Goal: Task Accomplishment & Management: Complete application form

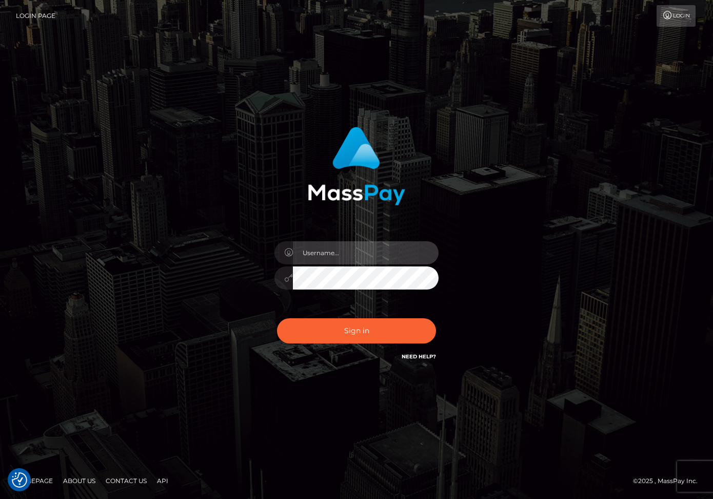
click at [353, 252] on input "text" at bounding box center [366, 252] width 146 height 23
type input "dariag"
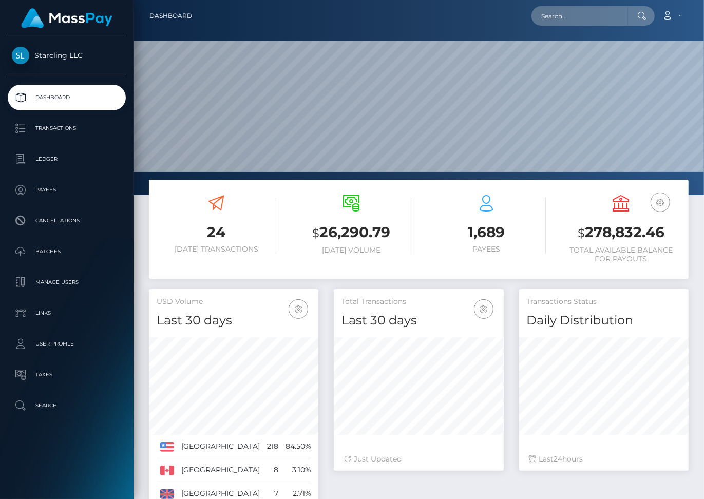
scroll to position [182, 169]
click at [558, 15] on input "text" at bounding box center [579, 16] width 96 height 20
paste input "154546"
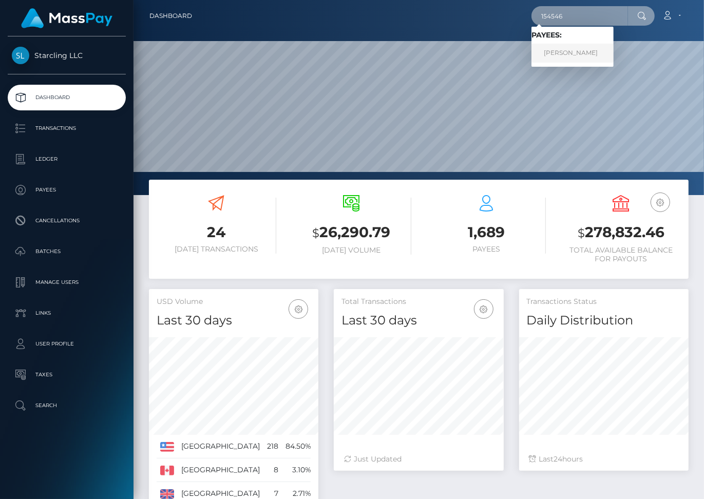
type input "154546"
click at [575, 49] on link "Diogo Faria Lima" at bounding box center [572, 53] width 82 height 19
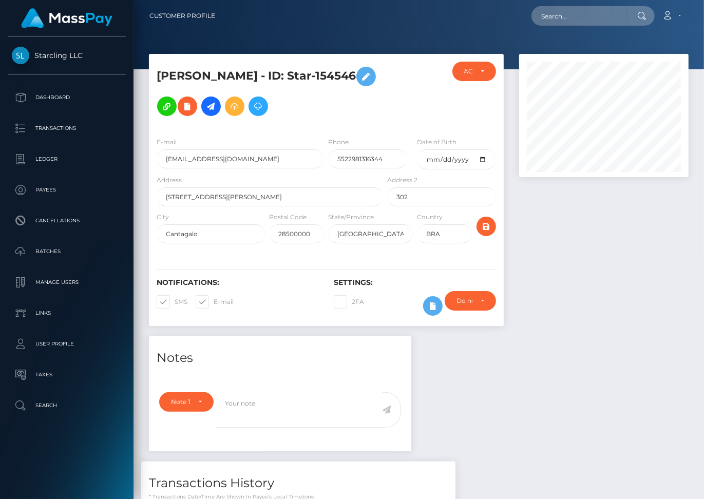
click at [213, 298] on span at bounding box center [213, 302] width 0 height 8
click at [213, 295] on input "E-mail" at bounding box center [216, 298] width 7 height 7
checkbox input "false"
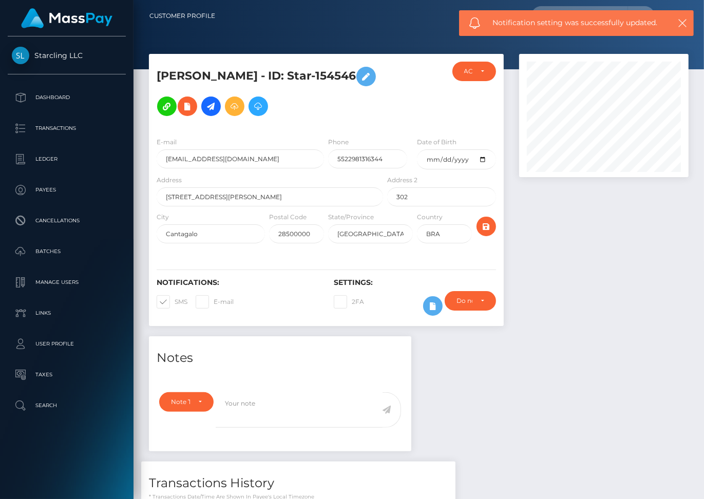
click at [174, 298] on span at bounding box center [174, 302] width 0 height 8
click at [174, 295] on input "SMS" at bounding box center [177, 298] width 7 height 7
checkbox input "false"
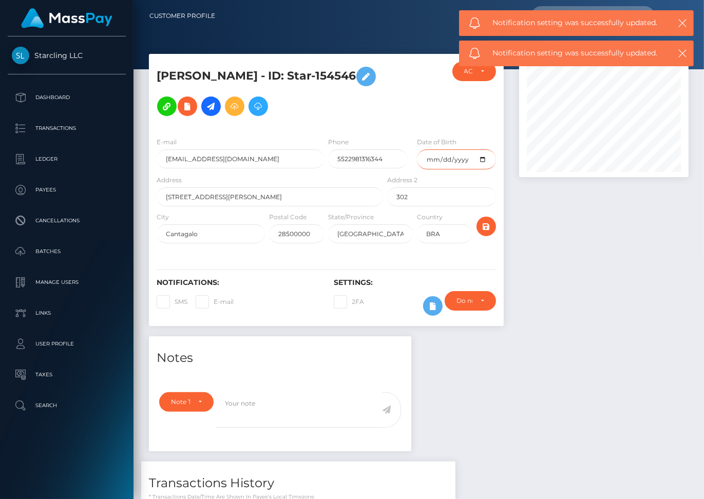
click at [466, 149] on input "date" at bounding box center [456, 159] width 79 height 20
click at [480, 149] on input "date" at bounding box center [456, 159] width 79 height 20
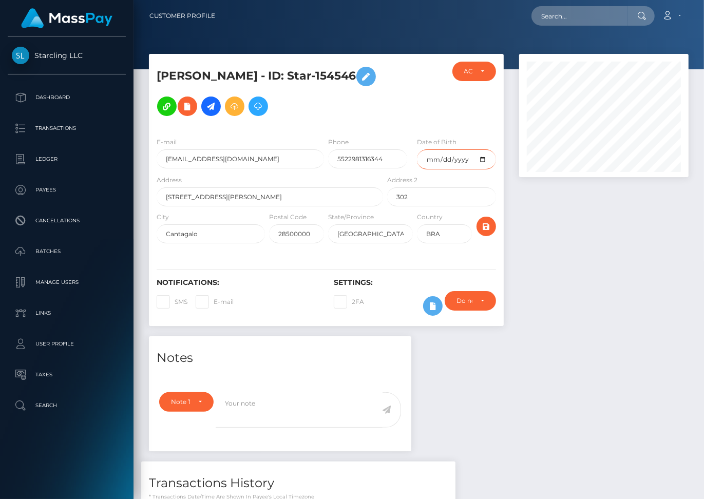
type input "[DATE]"
click at [486, 220] on icon "submit" at bounding box center [486, 226] width 12 height 13
click at [217, 100] on icon at bounding box center [211, 106] width 12 height 13
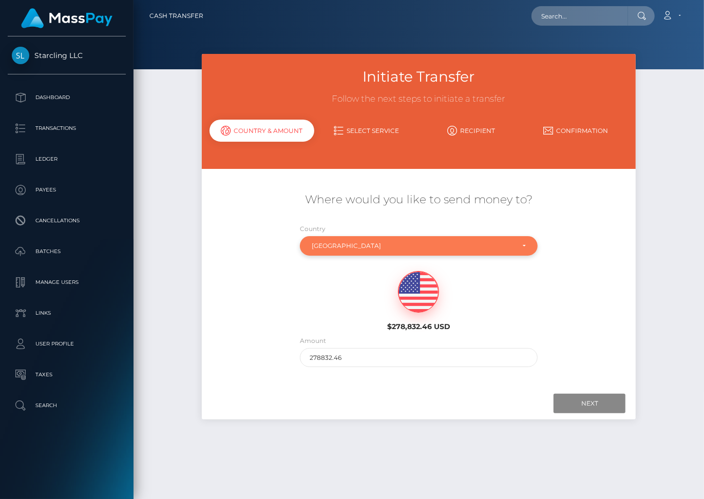
click at [369, 242] on div "Brazil" at bounding box center [413, 246] width 202 height 8
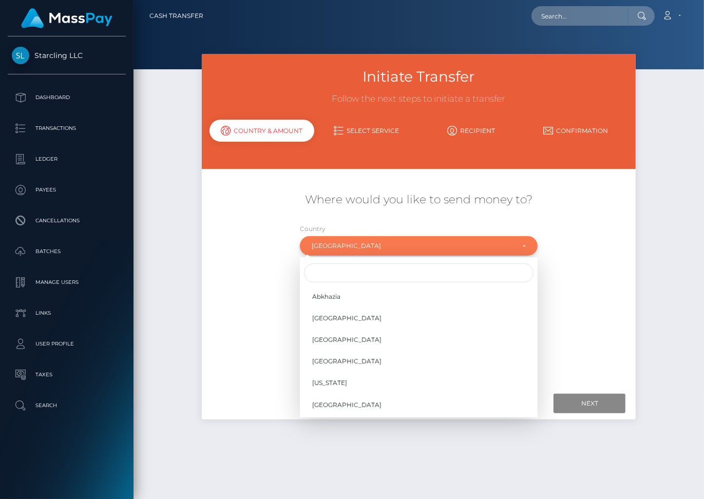
scroll to position [493, 0]
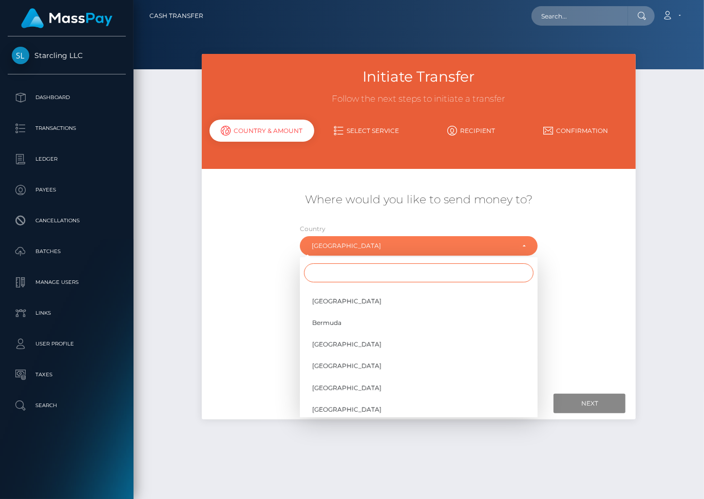
click at [348, 263] on input "Search" at bounding box center [418, 272] width 229 height 19
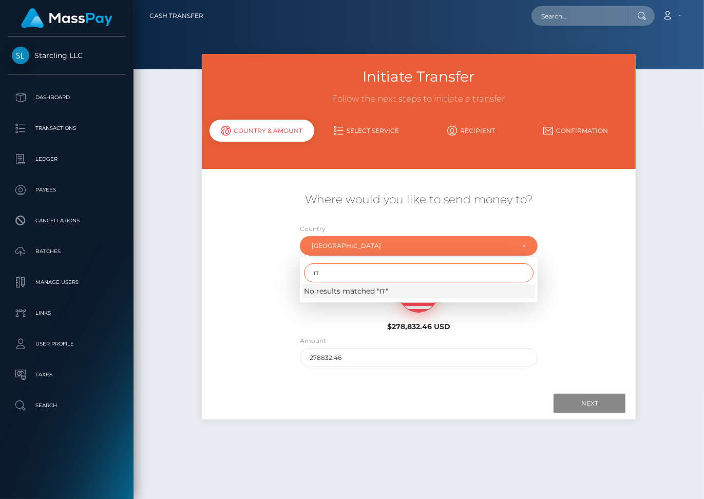
type input "г"
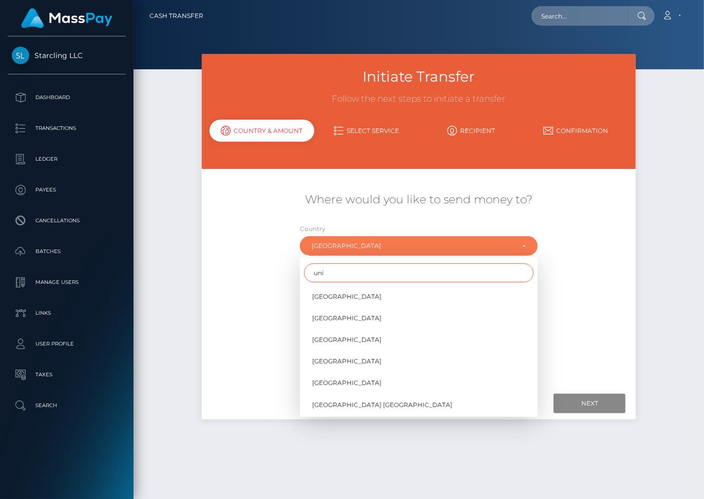
type input "uni"
select select "REU"
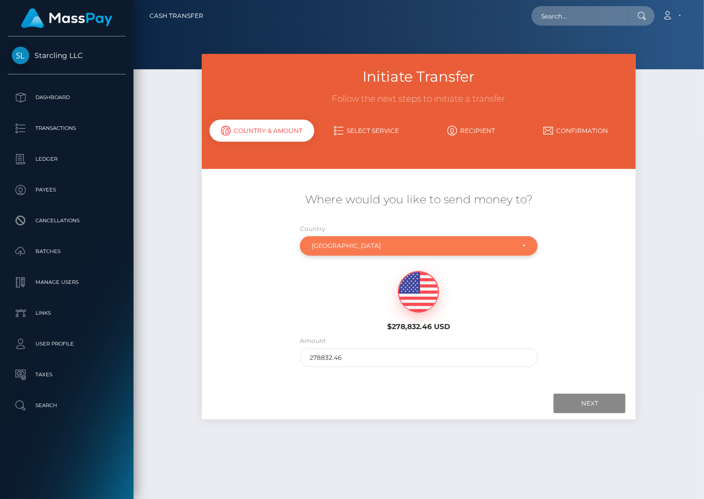
click at [346, 242] on div "Reunion Island" at bounding box center [413, 246] width 202 height 8
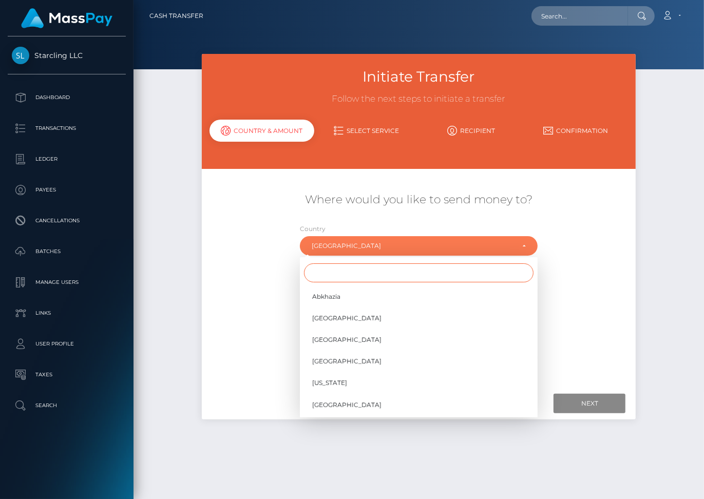
click at [337, 266] on input "Search" at bounding box center [418, 272] width 229 height 19
type input "uni"
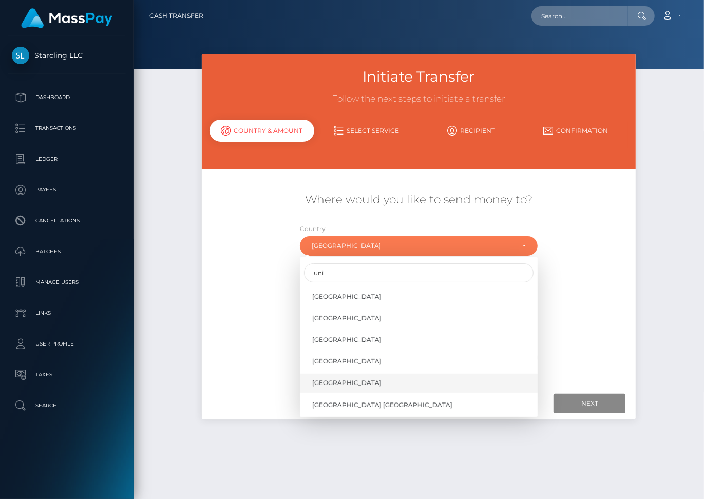
click at [334, 378] on span "[GEOGRAPHIC_DATA]" at bounding box center [346, 382] width 69 height 9
select select "USA"
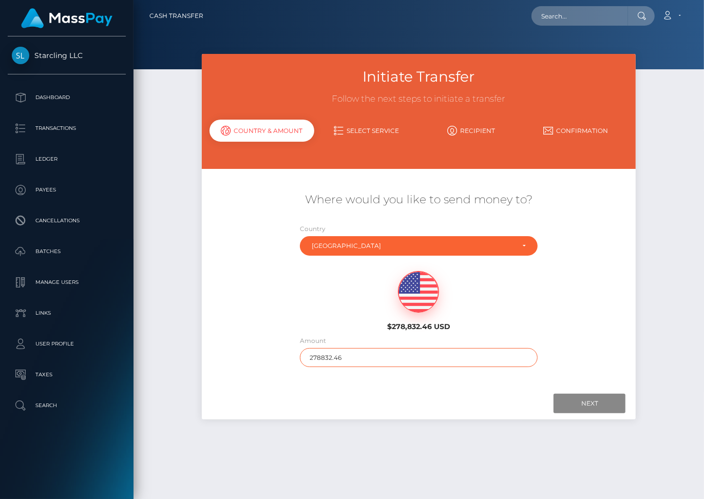
click at [320, 348] on input "278832.46" at bounding box center [419, 357] width 238 height 19
type input "404"
click at [596, 394] on input "Next" at bounding box center [589, 404] width 72 height 20
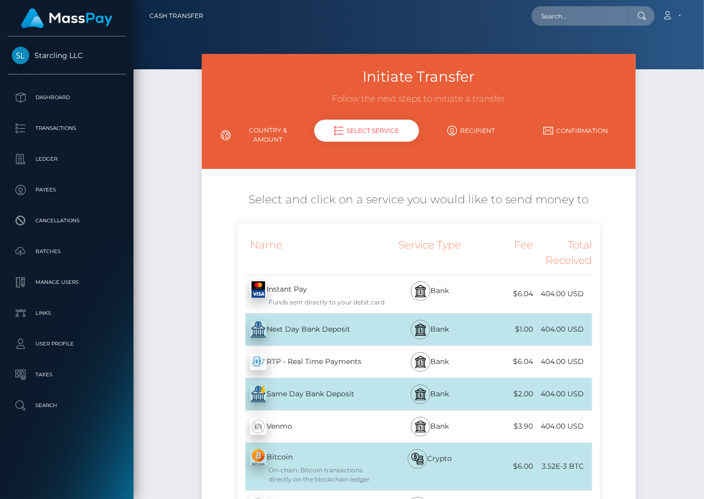
click at [326, 318] on div "Next Day Bank Deposit - USD" at bounding box center [311, 329] width 147 height 29
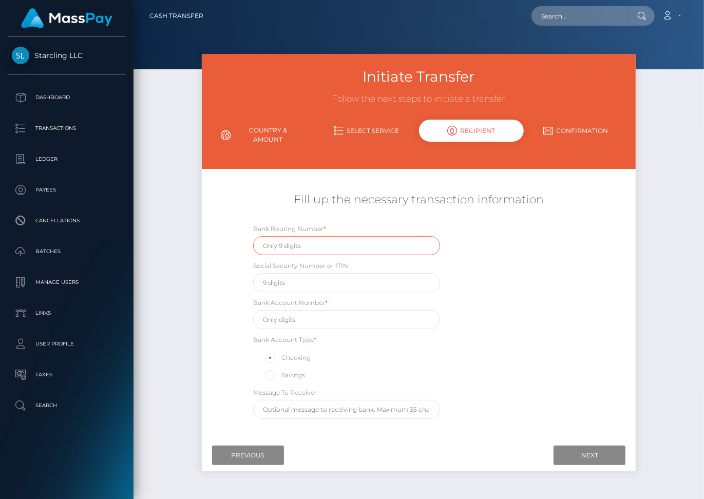
click at [351, 236] on input "text" at bounding box center [346, 245] width 187 height 19
paste input "084106768"
type input "084106768"
click at [303, 310] on input "text" at bounding box center [346, 319] width 187 height 19
paste input "9690090000430556"
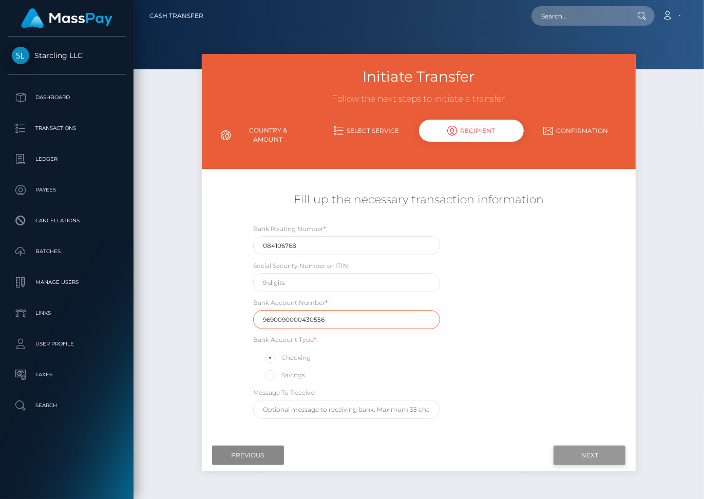
type input "9690090000430556"
click at [587, 450] on input "Next" at bounding box center [589, 455] width 72 height 20
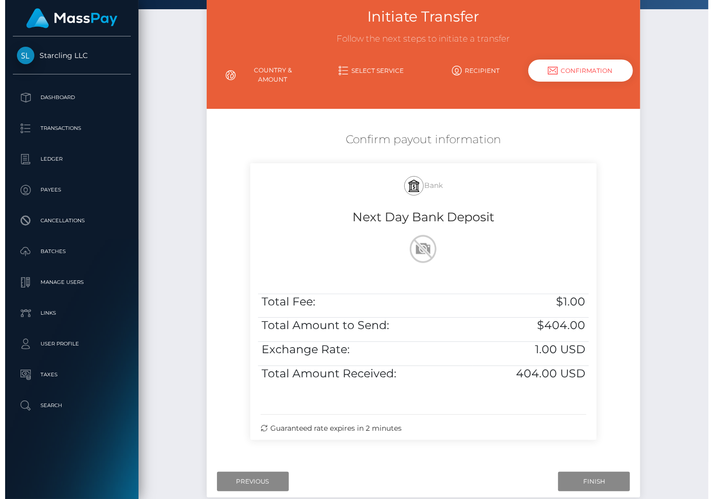
scroll to position [109, 0]
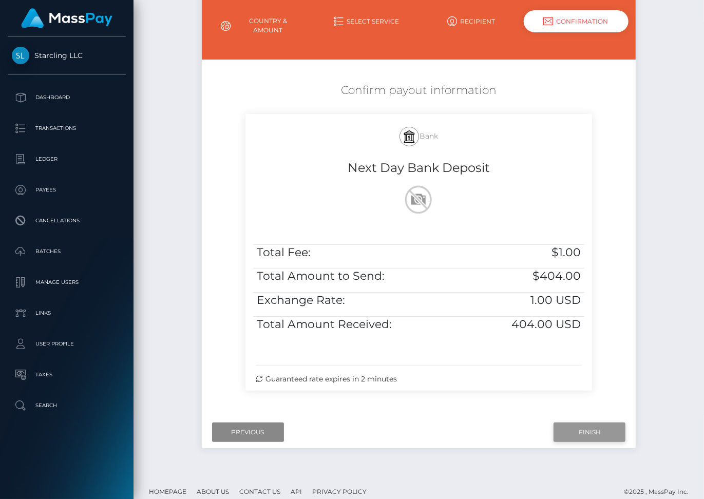
click at [578, 422] on input "Finish" at bounding box center [589, 432] width 72 height 20
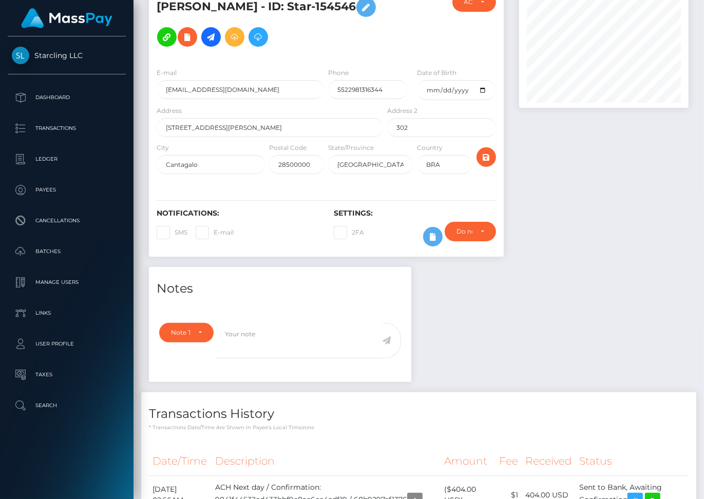
scroll to position [148, 0]
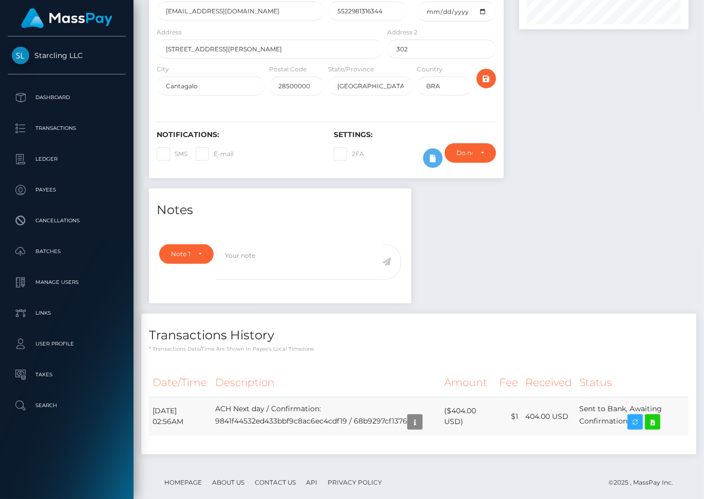
drag, startPoint x: 153, startPoint y: 394, endPoint x: 633, endPoint y: 407, distance: 480.5
click at [633, 407] on tr "September 4, 2025 02:56AM ACH Next day / Confirmation: 9841f44532ed433bbf9c8ac6…" at bounding box center [418, 416] width 539 height 39
copy tr "September 4, 2025 02:56AM ACH Next day / Confirmation: 9841f44532ed433bbf9c8ac6…"
click at [658, 416] on icon at bounding box center [652, 422] width 12 height 13
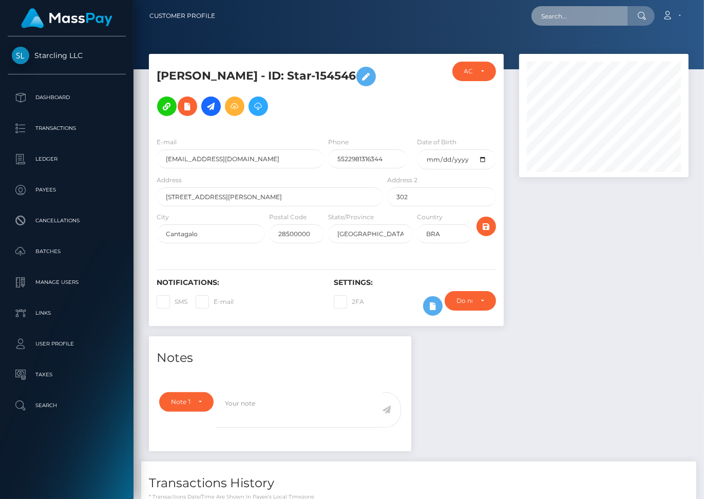
click at [581, 17] on input "text" at bounding box center [579, 16] width 96 height 20
paste input "3650426"
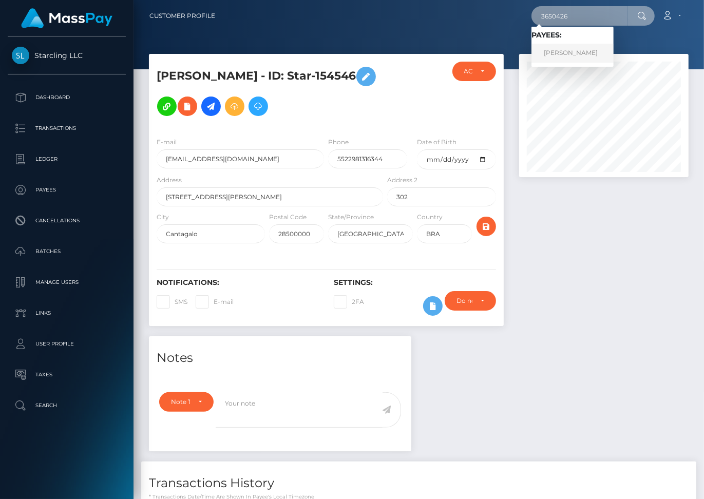
type input "3650426"
click at [582, 50] on link "Alexander Salcedo" at bounding box center [572, 53] width 82 height 19
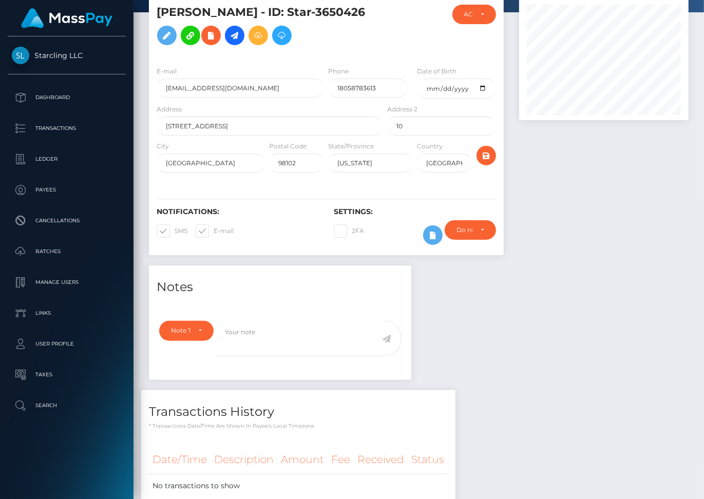
scroll to position [25, 0]
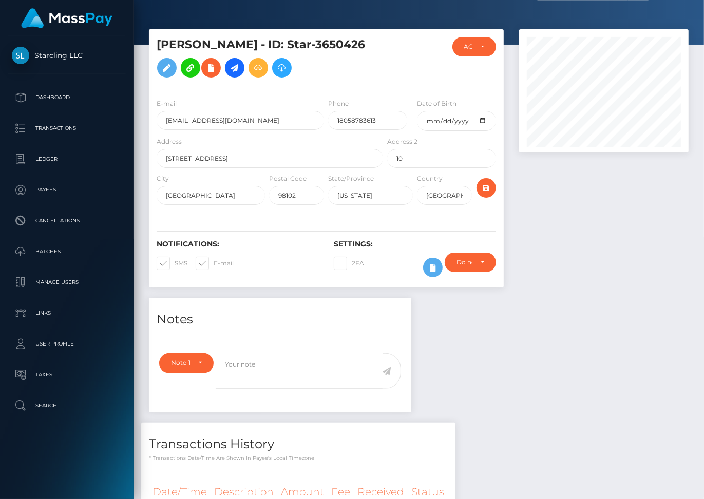
drag, startPoint x: 202, startPoint y: 262, endPoint x: 169, endPoint y: 264, distance: 32.4
click at [213, 262] on span at bounding box center [213, 263] width 0 height 8
click at [213, 262] on input "E-mail" at bounding box center [216, 260] width 7 height 7
checkbox input "false"
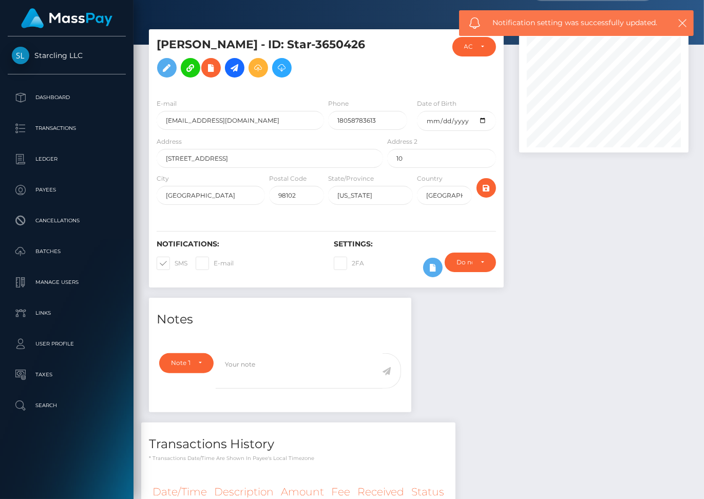
click at [174, 264] on span at bounding box center [174, 263] width 0 height 8
click at [174, 263] on input "SMS" at bounding box center [177, 260] width 7 height 7
checkbox input "false"
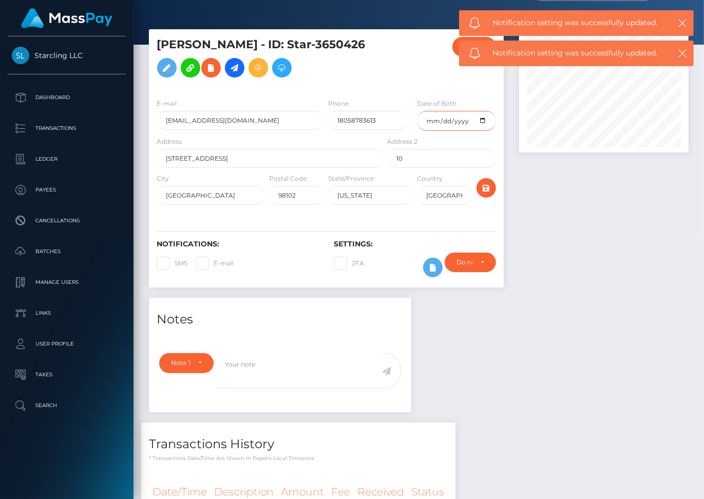
click at [482, 118] on input "date" at bounding box center [456, 121] width 79 height 20
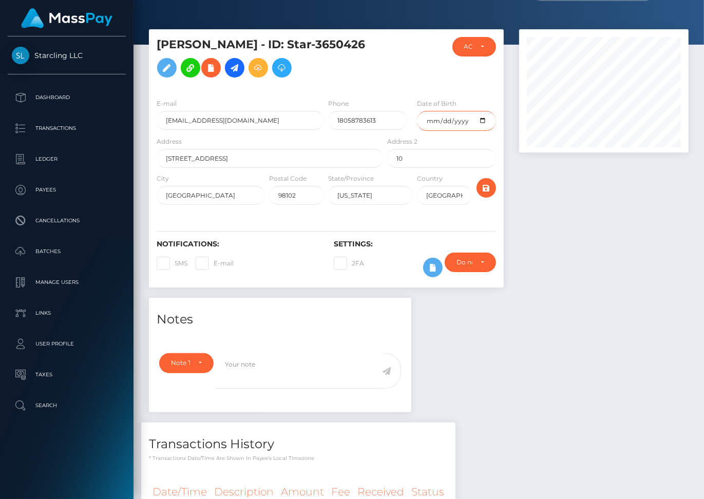
type input "[DATE]"
click at [487, 183] on icon "submit" at bounding box center [486, 188] width 12 height 13
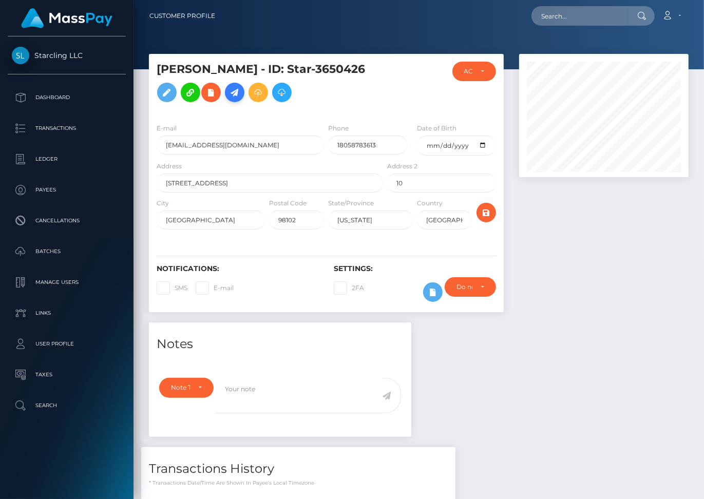
click at [238, 93] on icon at bounding box center [234, 92] width 12 height 13
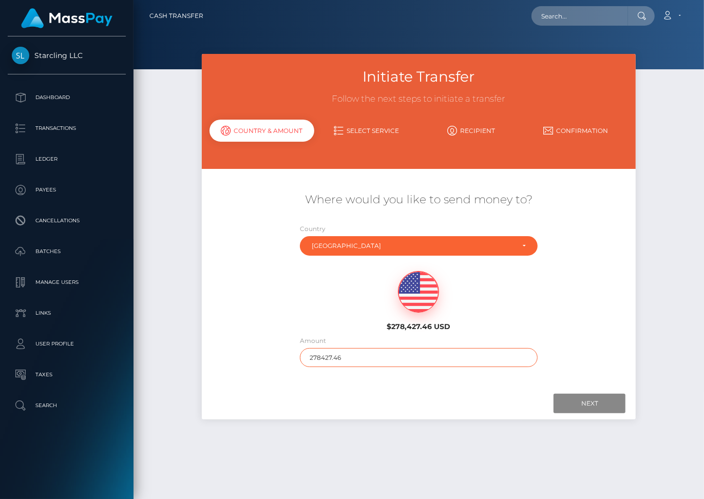
click at [316, 349] on input "278427.46" at bounding box center [419, 357] width 238 height 19
type input "1453"
click at [593, 394] on input "Next" at bounding box center [589, 404] width 72 height 20
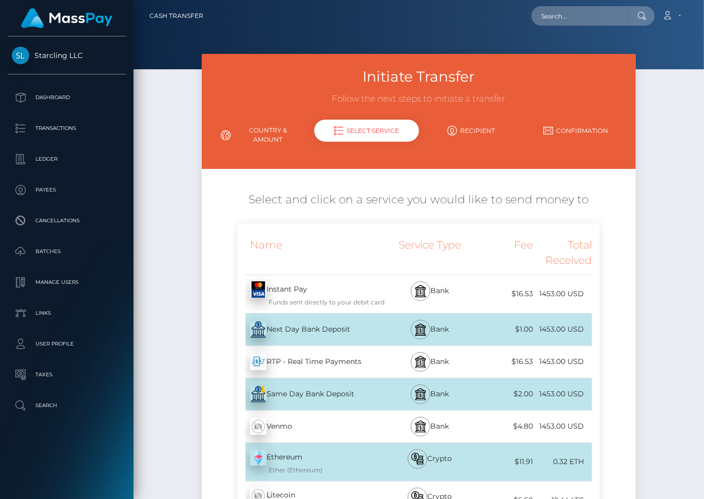
click at [339, 315] on div "Next Day Bank Deposit - USD" at bounding box center [311, 329] width 147 height 29
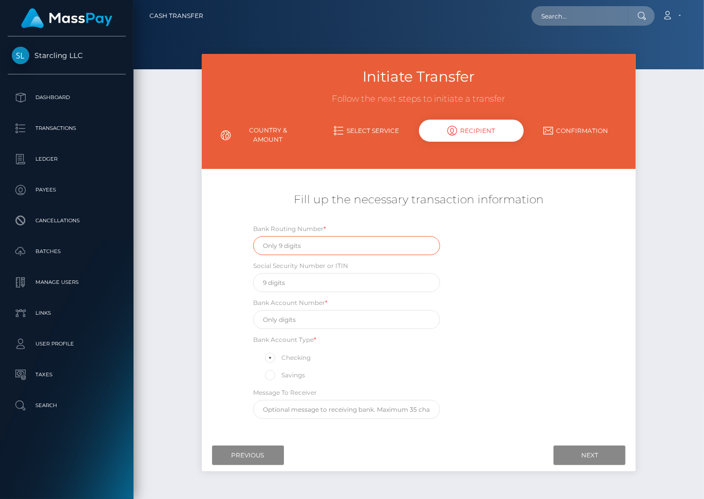
click at [307, 236] on input "text" at bounding box center [346, 245] width 187 height 19
paste input "267084131"
type input "267084131"
click at [289, 310] on input "text" at bounding box center [346, 319] width 187 height 19
paste input "709172212"
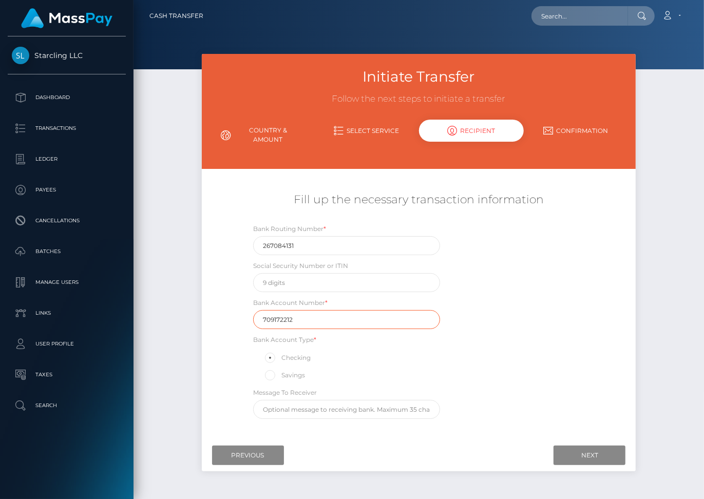
type input "709172212"
click at [305, 273] on input "text" at bounding box center [346, 282] width 187 height 19
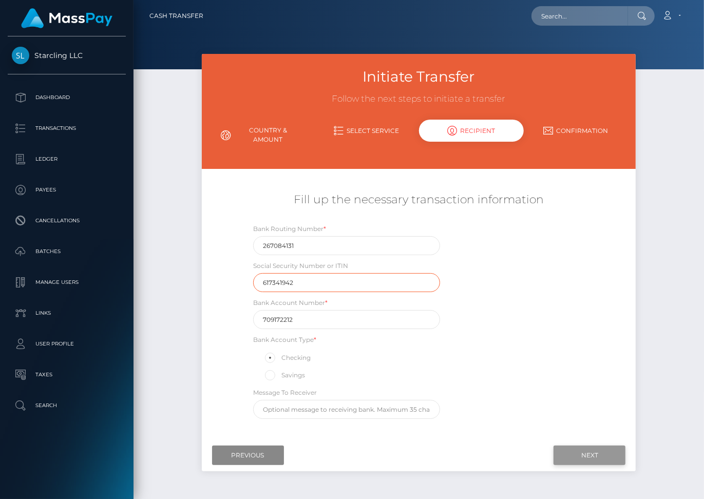
type input "617341942"
click at [588, 445] on input "Next" at bounding box center [589, 455] width 72 height 20
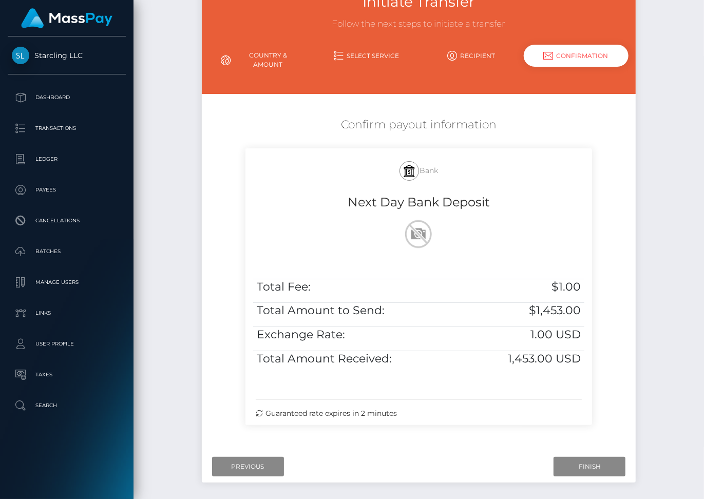
scroll to position [109, 0]
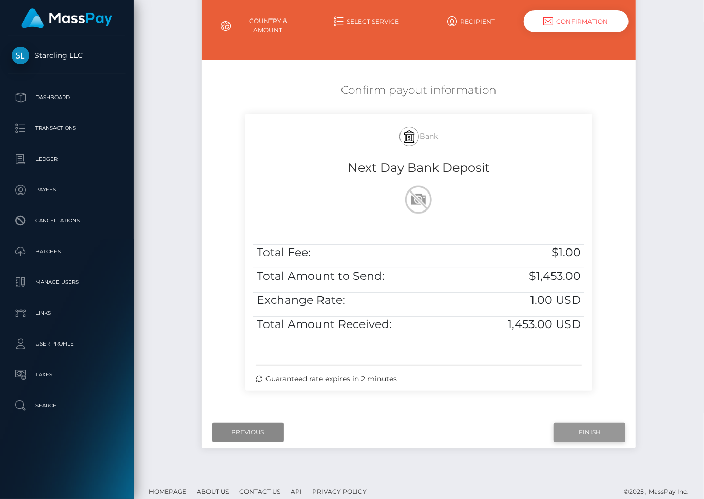
click at [584, 423] on input "Finish" at bounding box center [589, 432] width 72 height 20
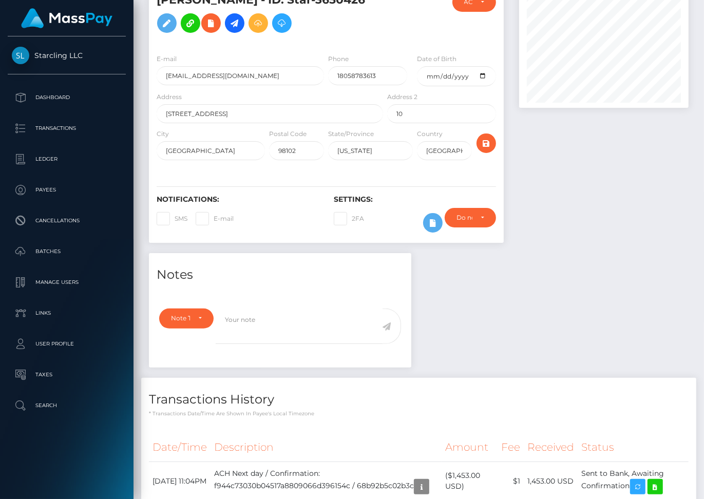
scroll to position [159, 0]
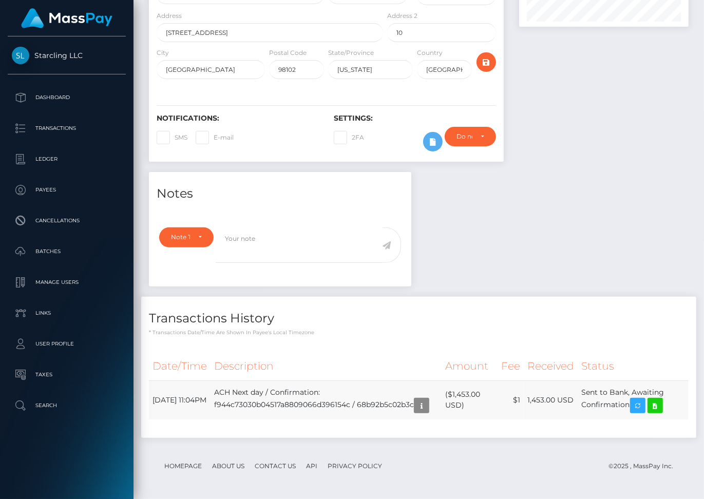
drag, startPoint x: 151, startPoint y: 389, endPoint x: 635, endPoint y: 396, distance: 484.5
click at [635, 396] on tr "September 3, 2025 11:04PM ACH Next day / Confirmation: f944c73030b04517a8809066…" at bounding box center [418, 399] width 539 height 39
copy tr "September 3, 2025 11:04PM ACH Next day / Confirmation: f944c73030b04517a8809066…"
click at [661, 399] on icon at bounding box center [655, 405] width 12 height 13
